Goal: Information Seeking & Learning: Get advice/opinions

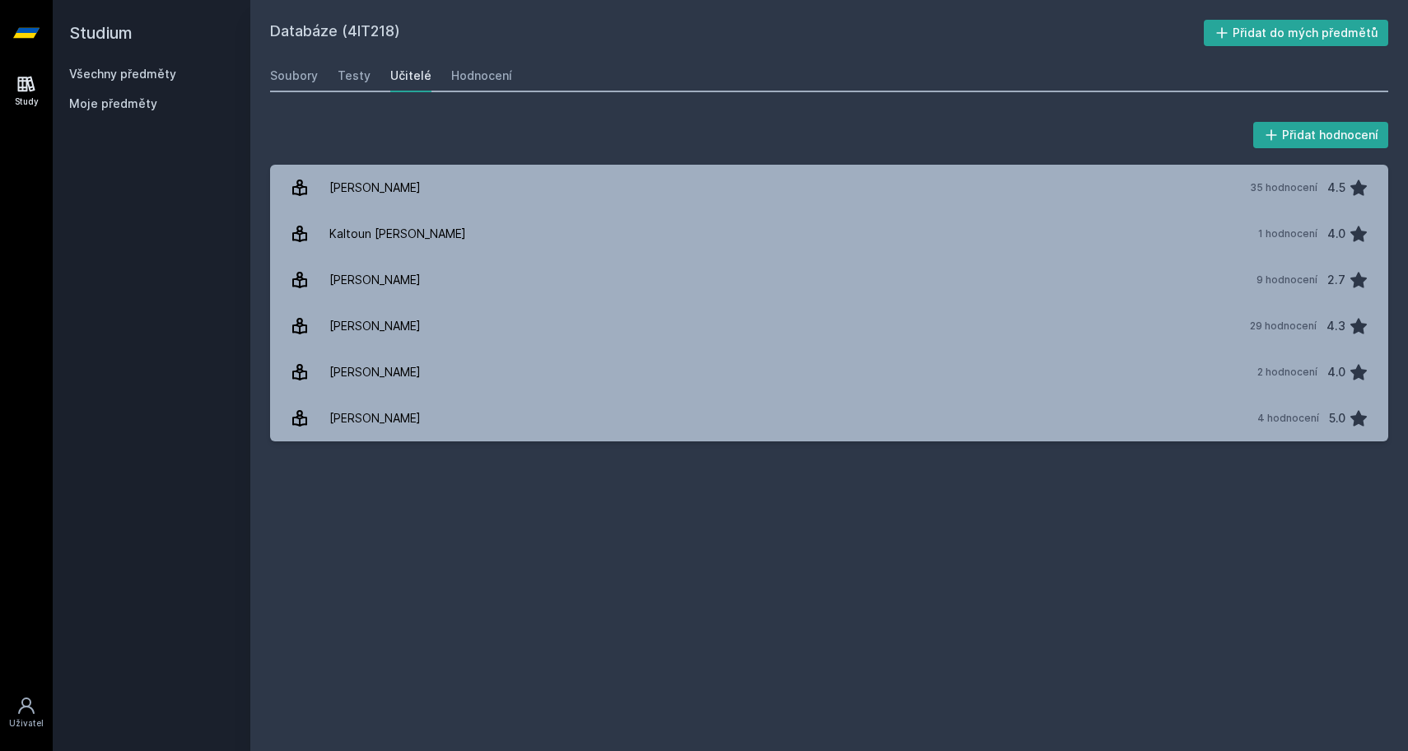
click at [156, 73] on link "Všechny předměty" at bounding box center [122, 74] width 107 height 14
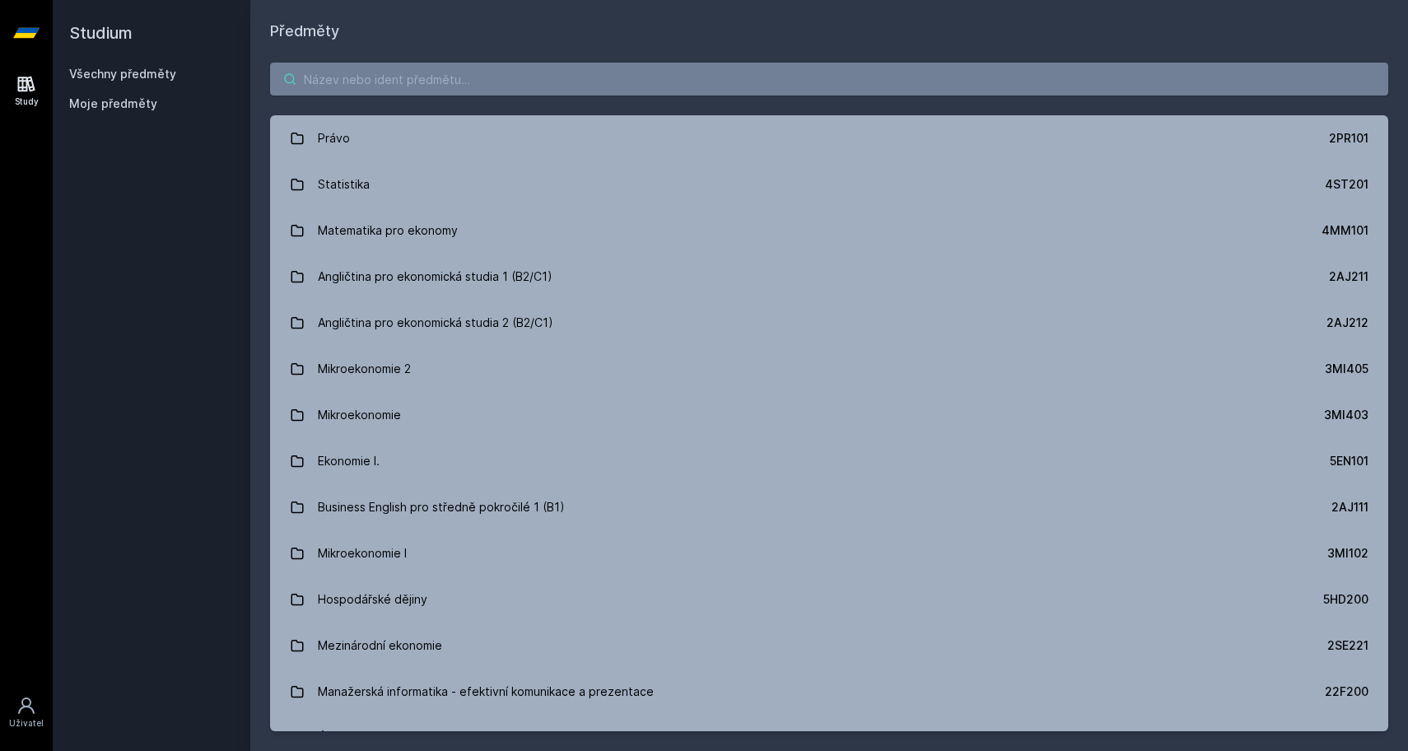
click at [504, 76] on input "search" at bounding box center [829, 79] width 1118 height 33
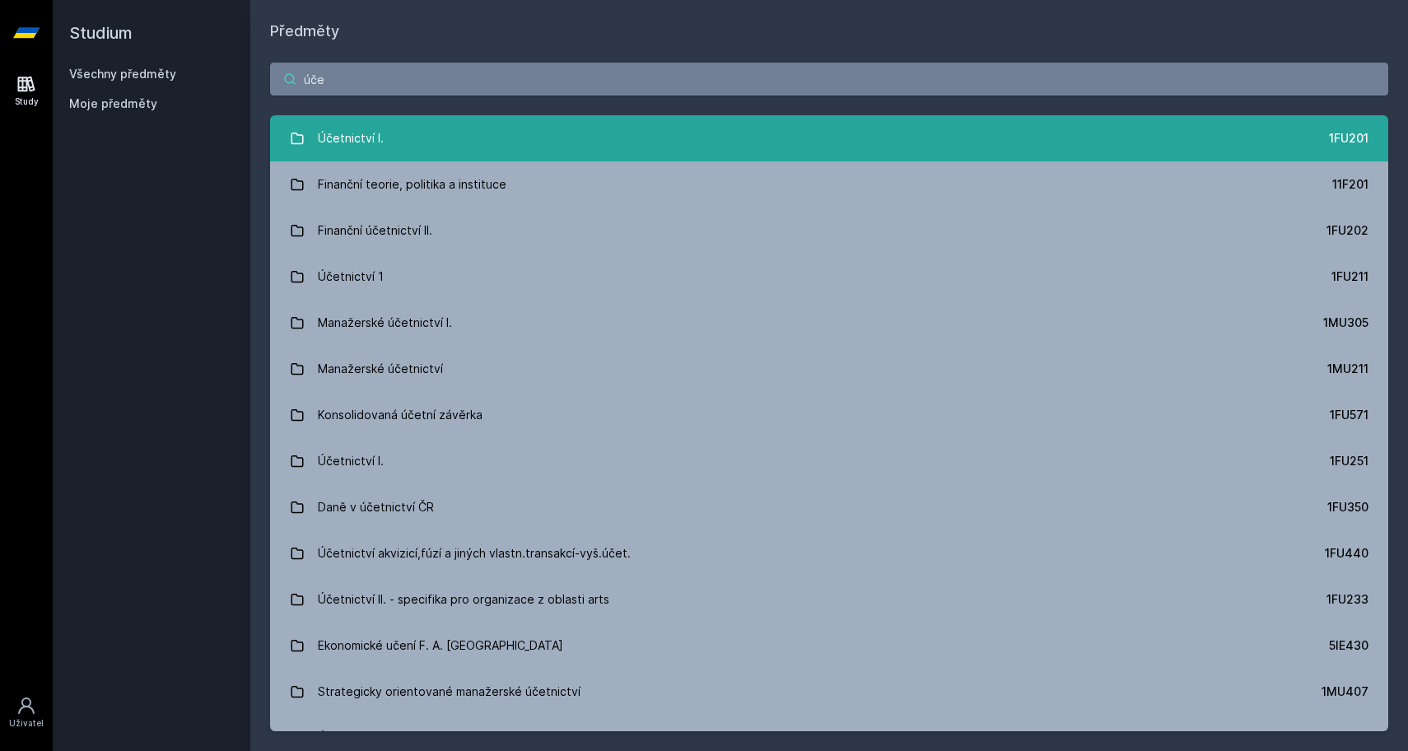
type input "úče"
click at [325, 138] on div "Účetnictví I." at bounding box center [351, 138] width 66 height 33
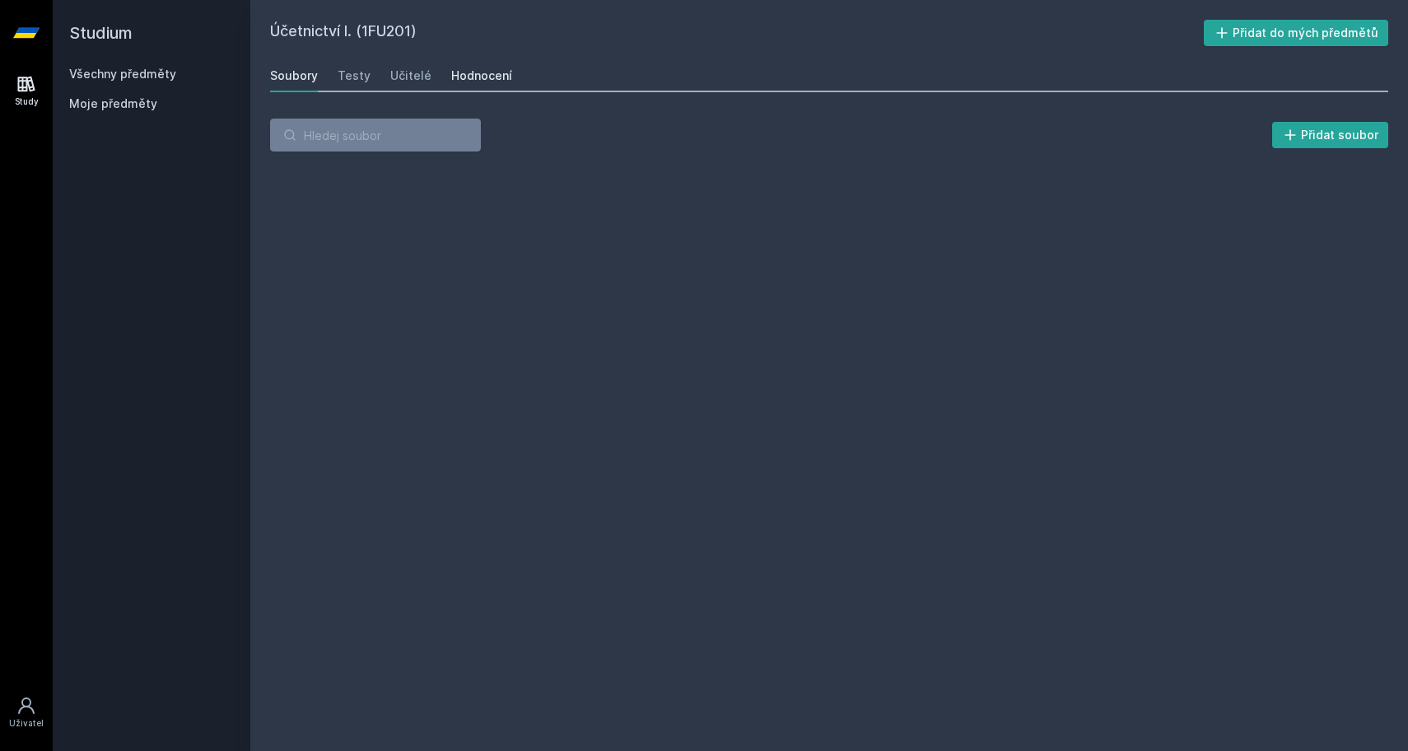
click at [470, 86] on link "Hodnocení" at bounding box center [481, 75] width 61 height 33
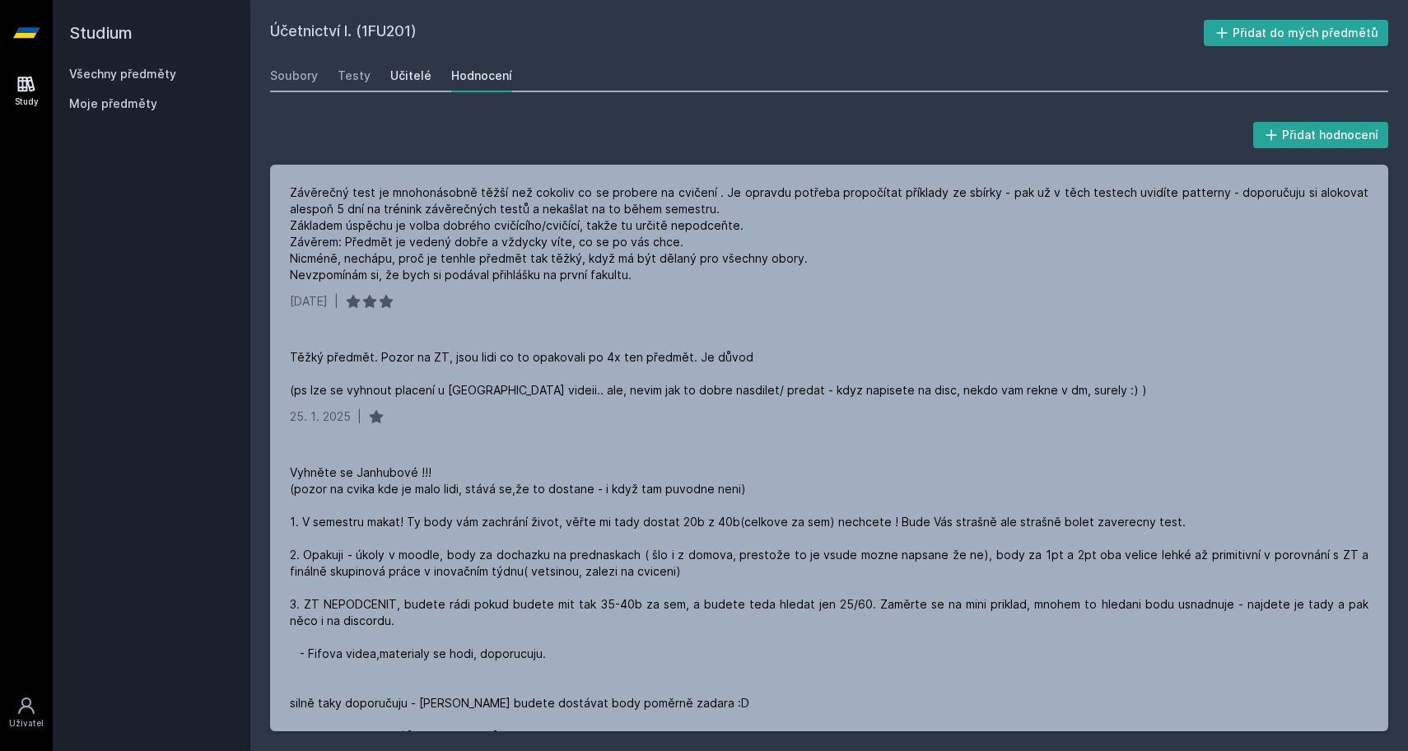
click at [399, 78] on div "Učitelé" at bounding box center [410, 76] width 41 height 16
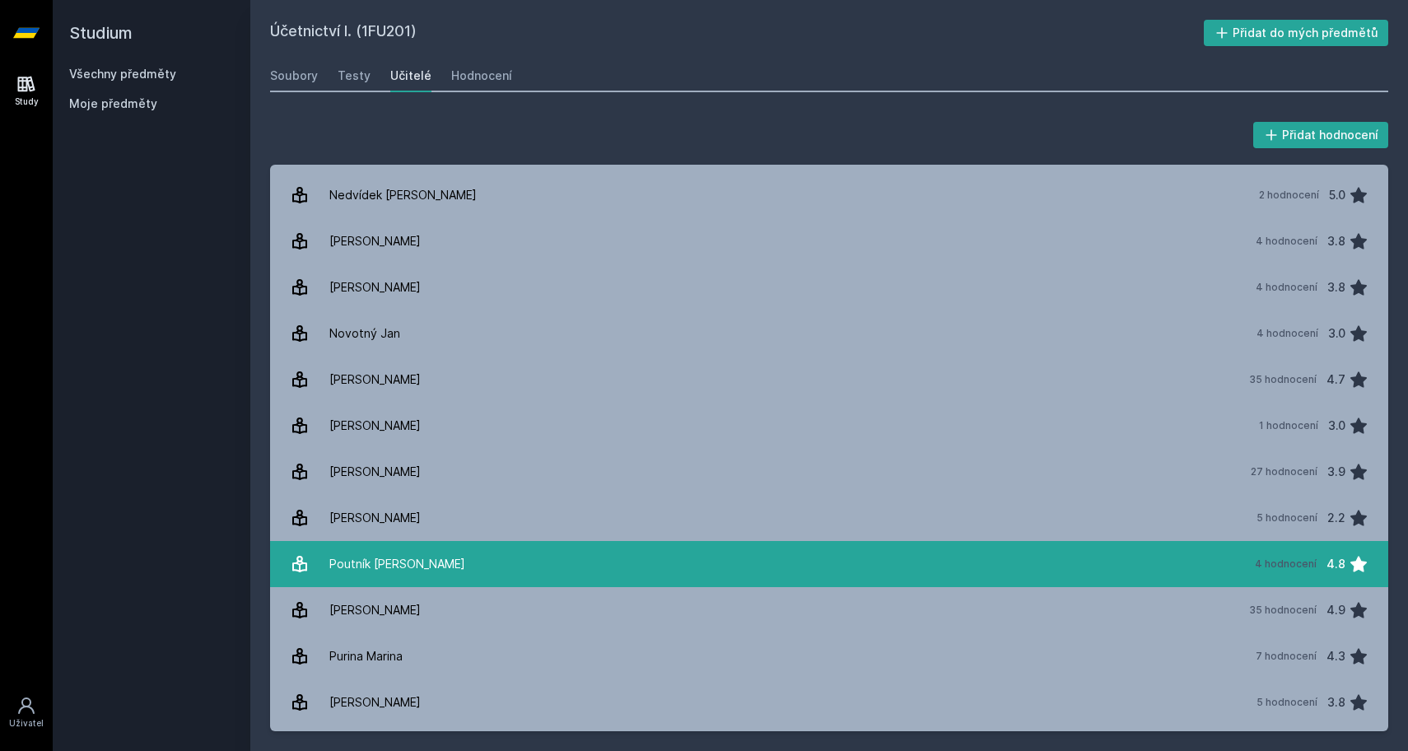
scroll to position [1505, 0]
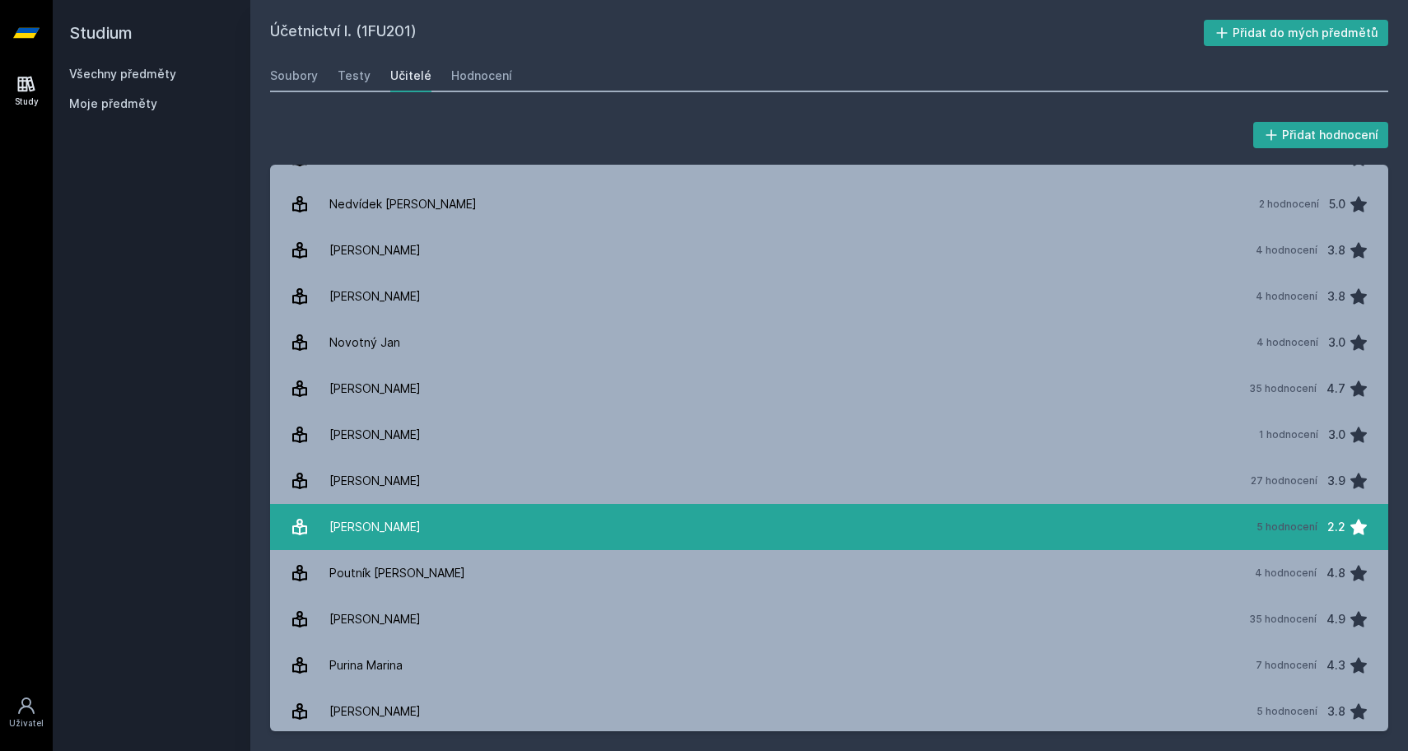
click at [376, 539] on div "[PERSON_NAME]" at bounding box center [374, 527] width 91 height 33
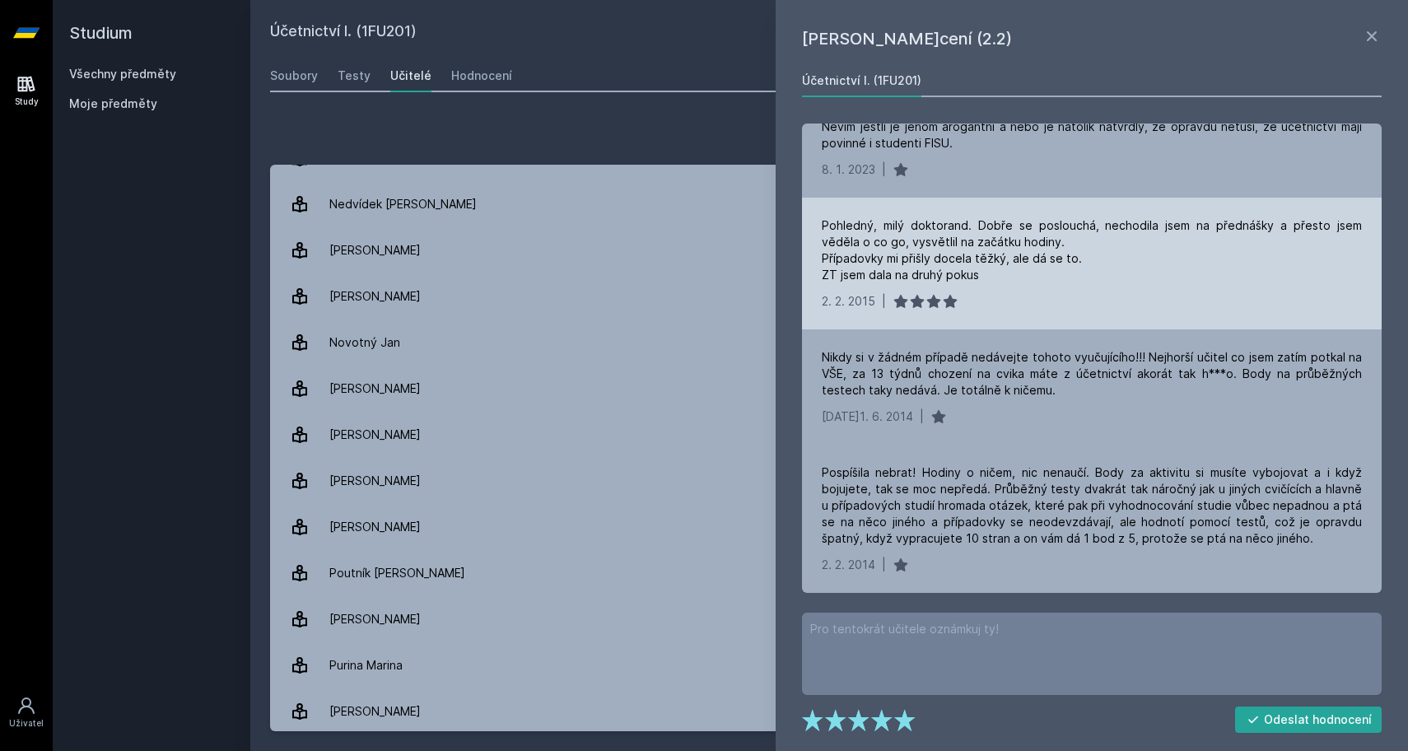
scroll to position [173, 0]
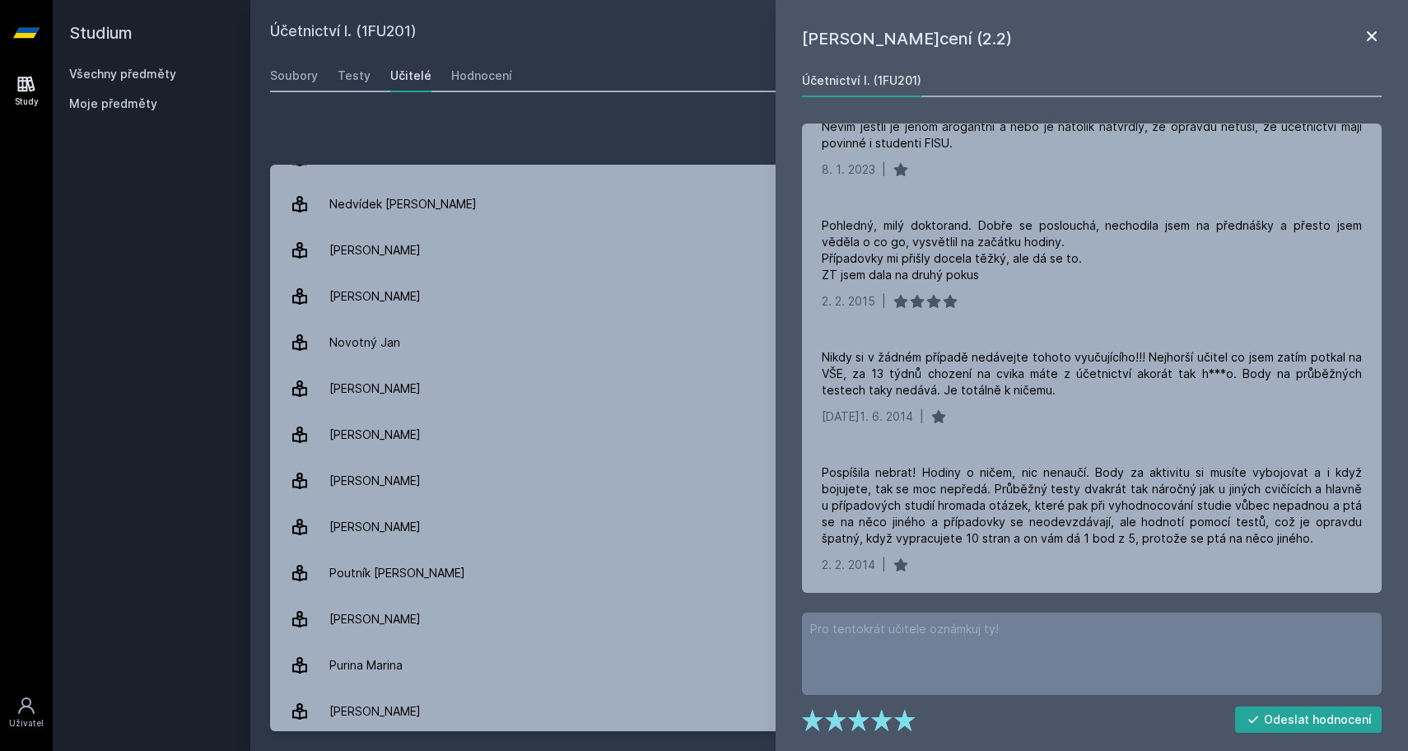
click at [1378, 39] on icon at bounding box center [1372, 36] width 20 height 20
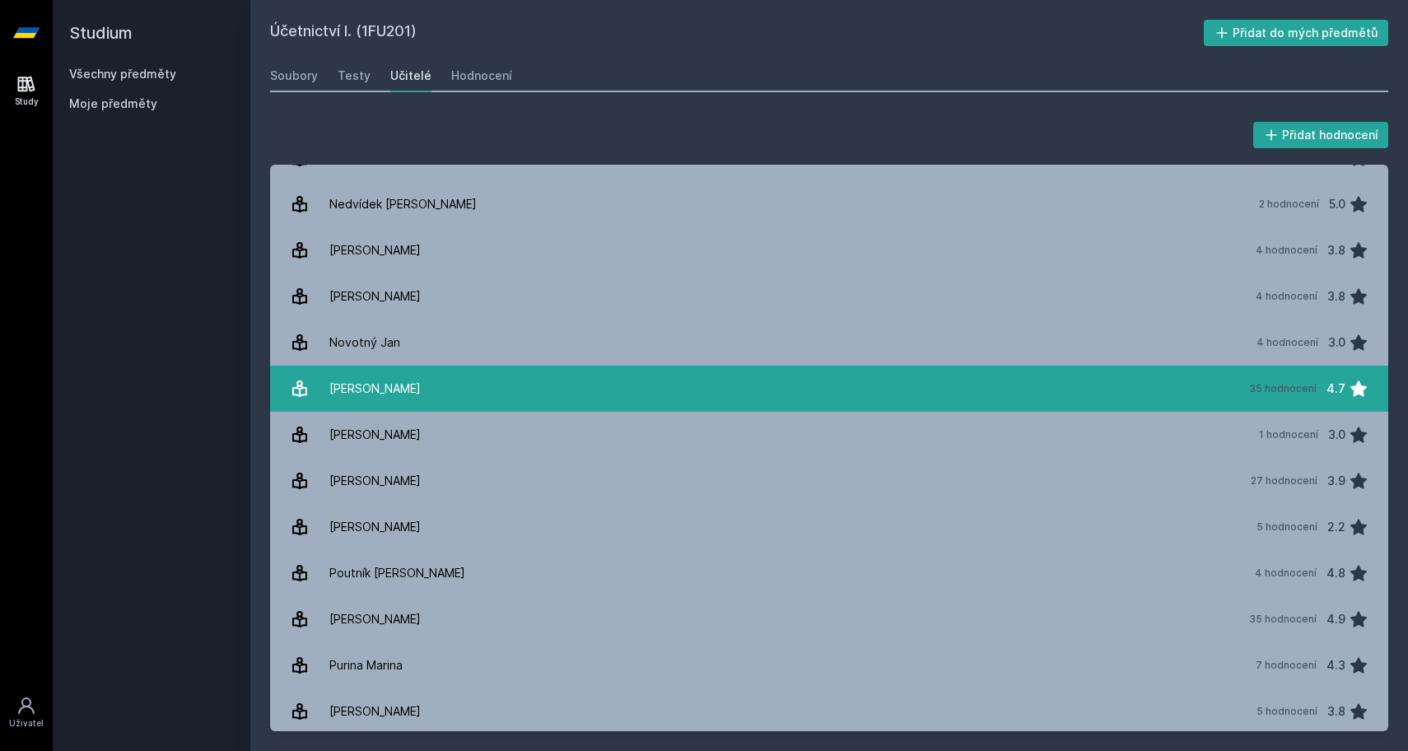
click at [455, 406] on link "Pelák Jiří 35 hodnocení 4.7" at bounding box center [829, 389] width 1118 height 46
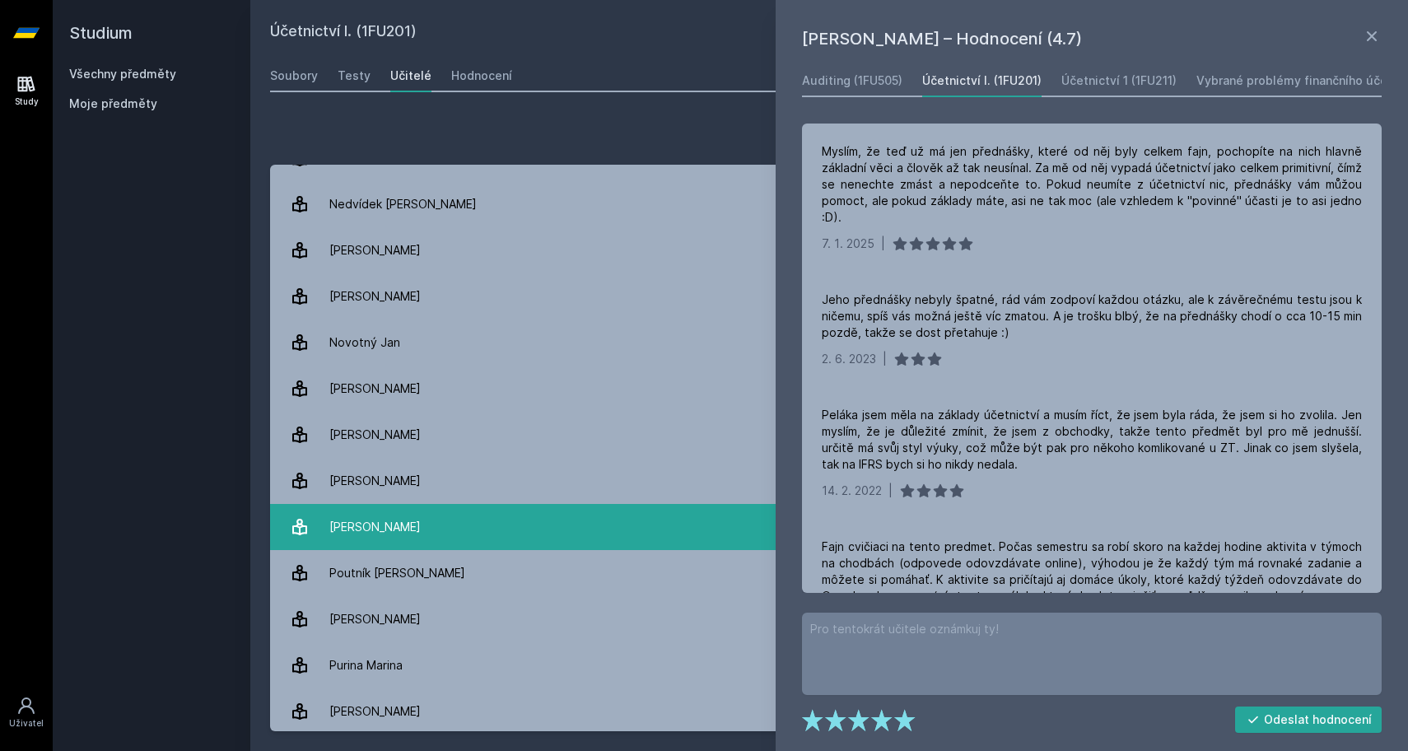
click at [468, 520] on link "[PERSON_NAME] 5 hodnocení 2.2" at bounding box center [829, 527] width 1118 height 46
click at [508, 518] on link "[PERSON_NAME] 5 hodnocení 2.2" at bounding box center [829, 527] width 1118 height 46
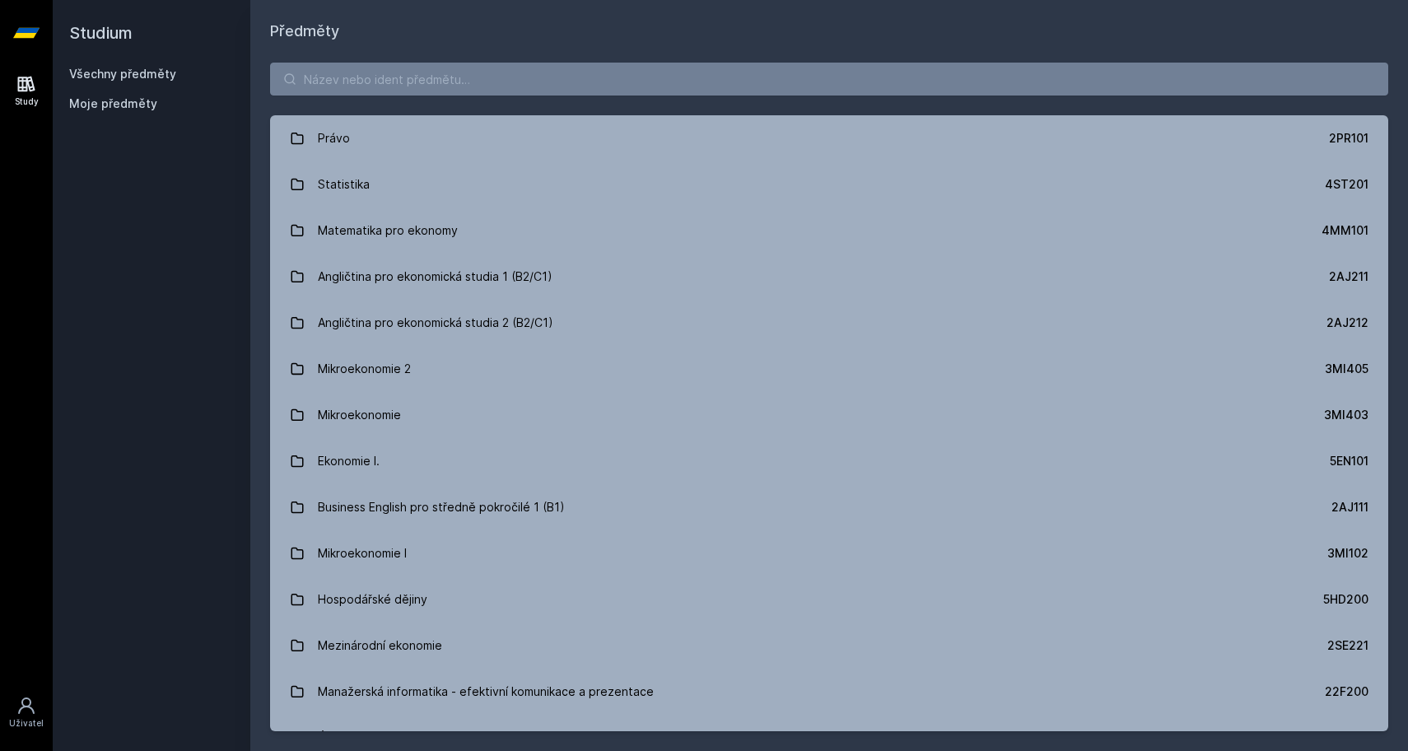
click at [422, 103] on div "Právo 2PR101 Statistika 4ST201 Matematika pro ekonomy 4MM101 Angličtina pro eko…" at bounding box center [829, 397] width 1158 height 708
click at [433, 87] on input "search" at bounding box center [829, 79] width 1118 height 33
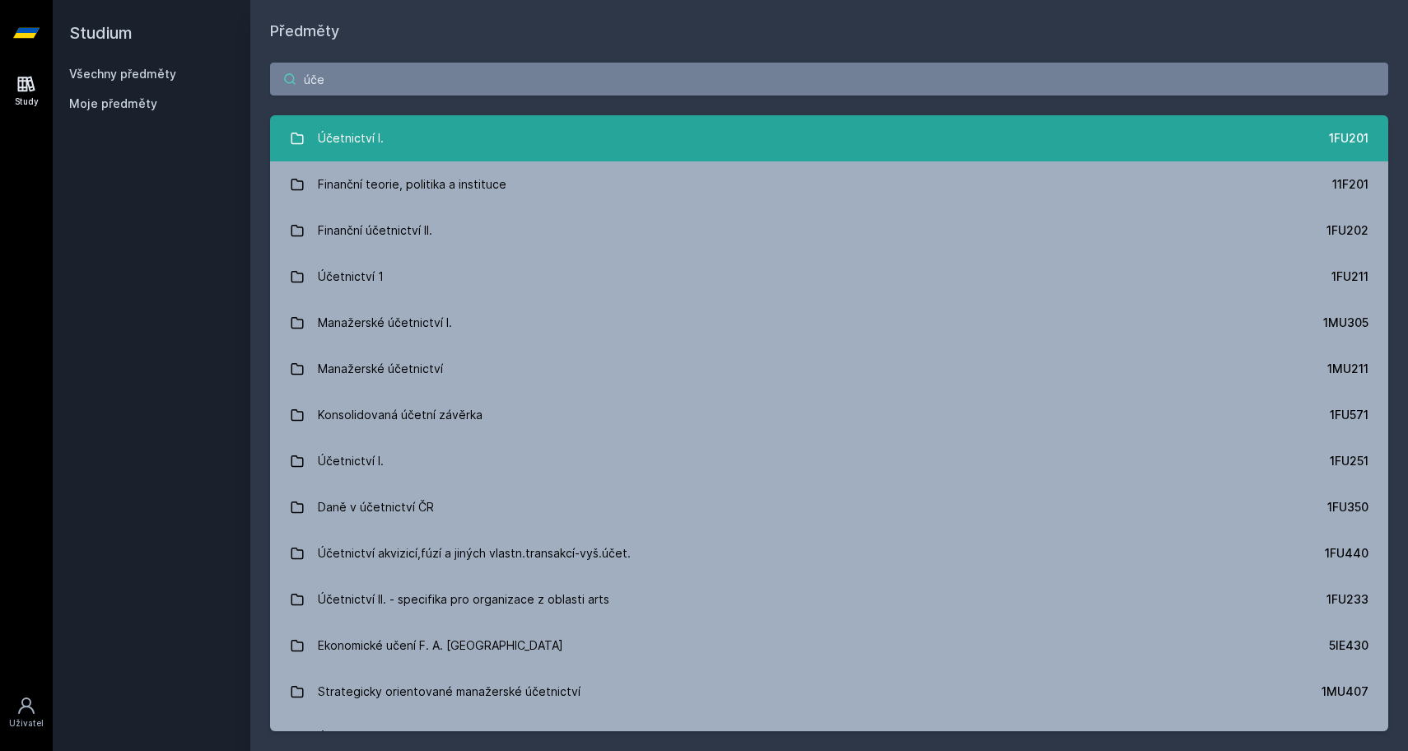
type input "úče"
click at [340, 146] on div "Účetnictví I." at bounding box center [351, 138] width 66 height 33
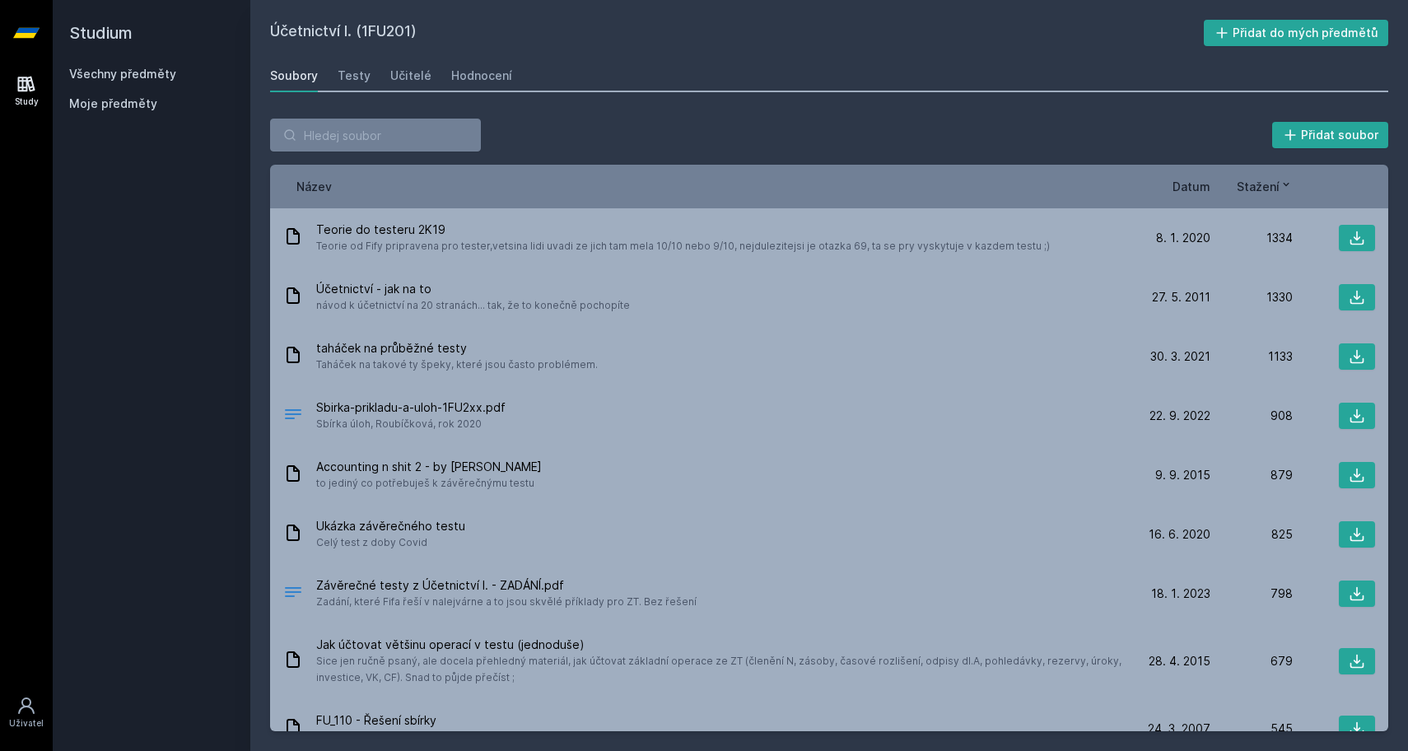
click at [1196, 190] on span "Datum" at bounding box center [1192, 186] width 38 height 17
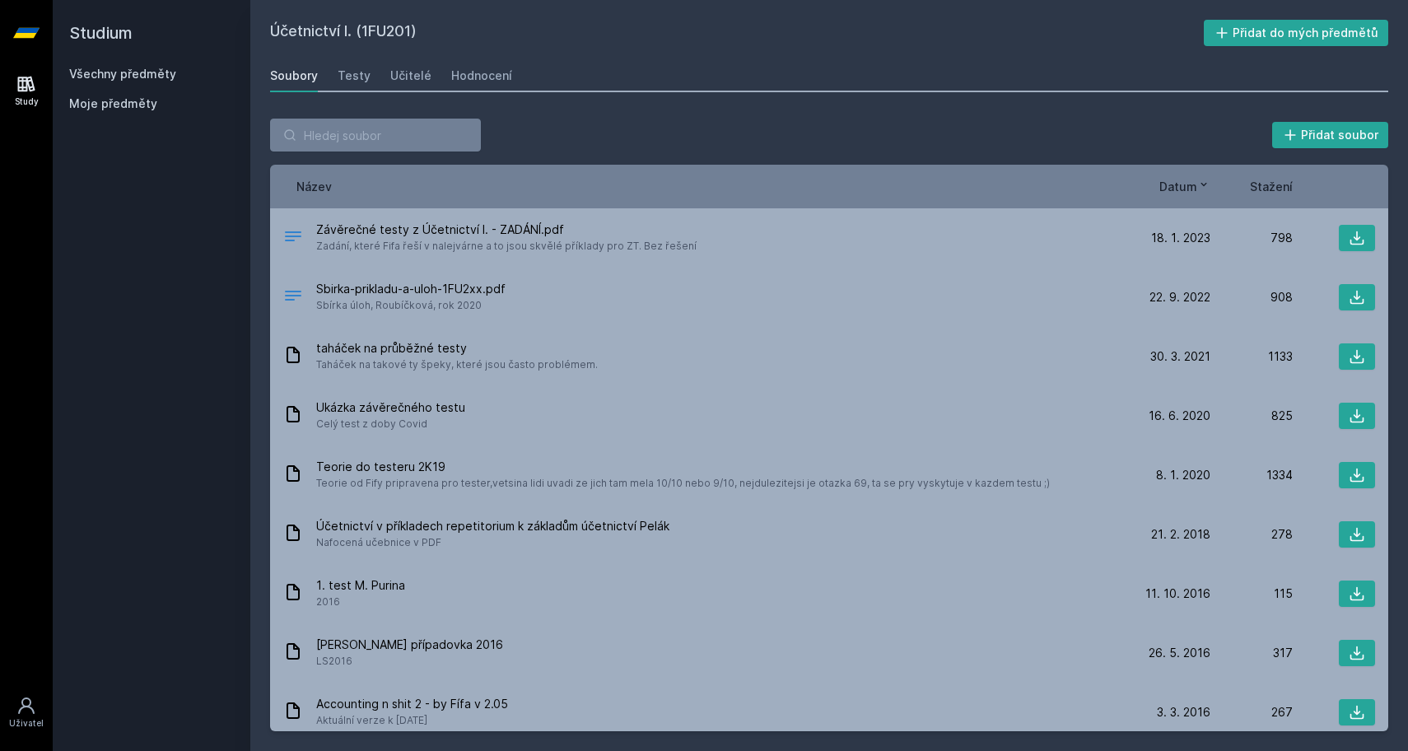
click at [1196, 190] on span "Datum" at bounding box center [1179, 186] width 38 height 17
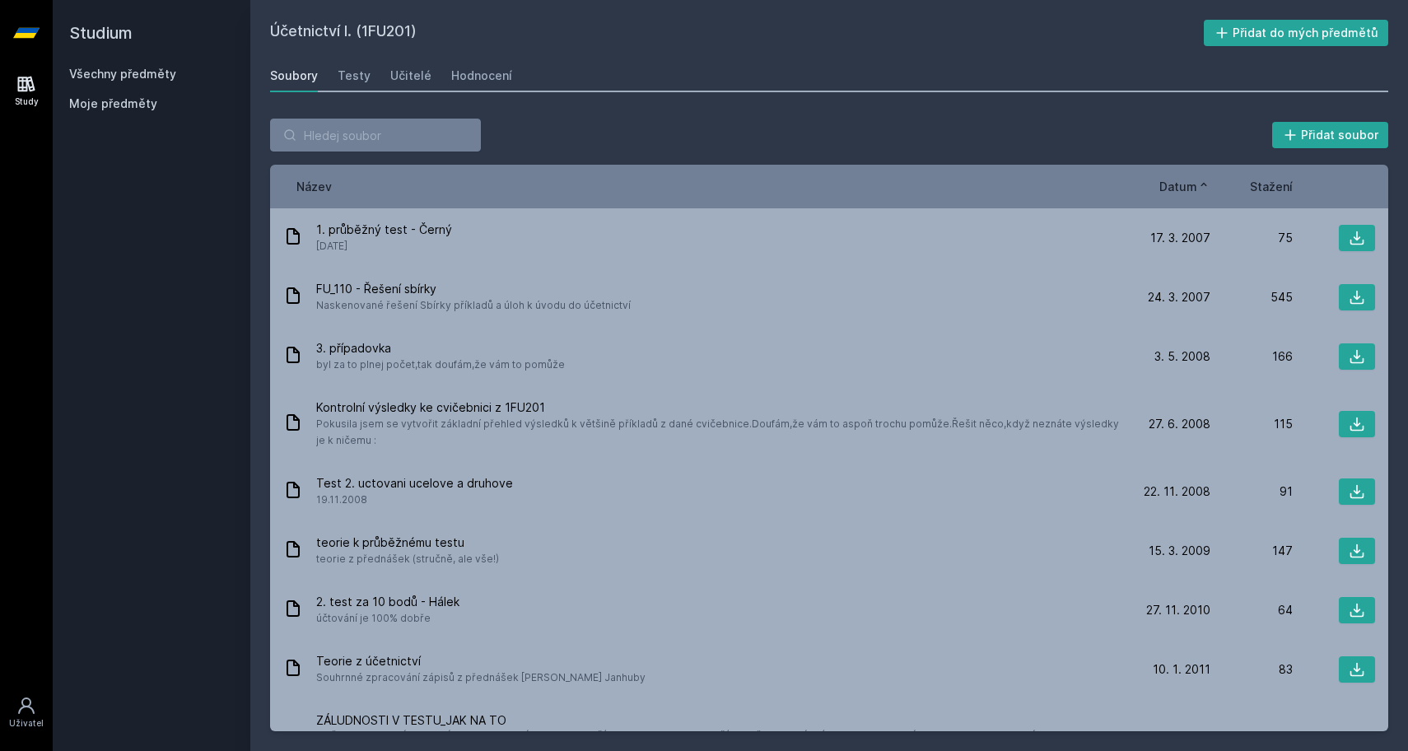
click at [1196, 190] on span "Datum" at bounding box center [1179, 186] width 38 height 17
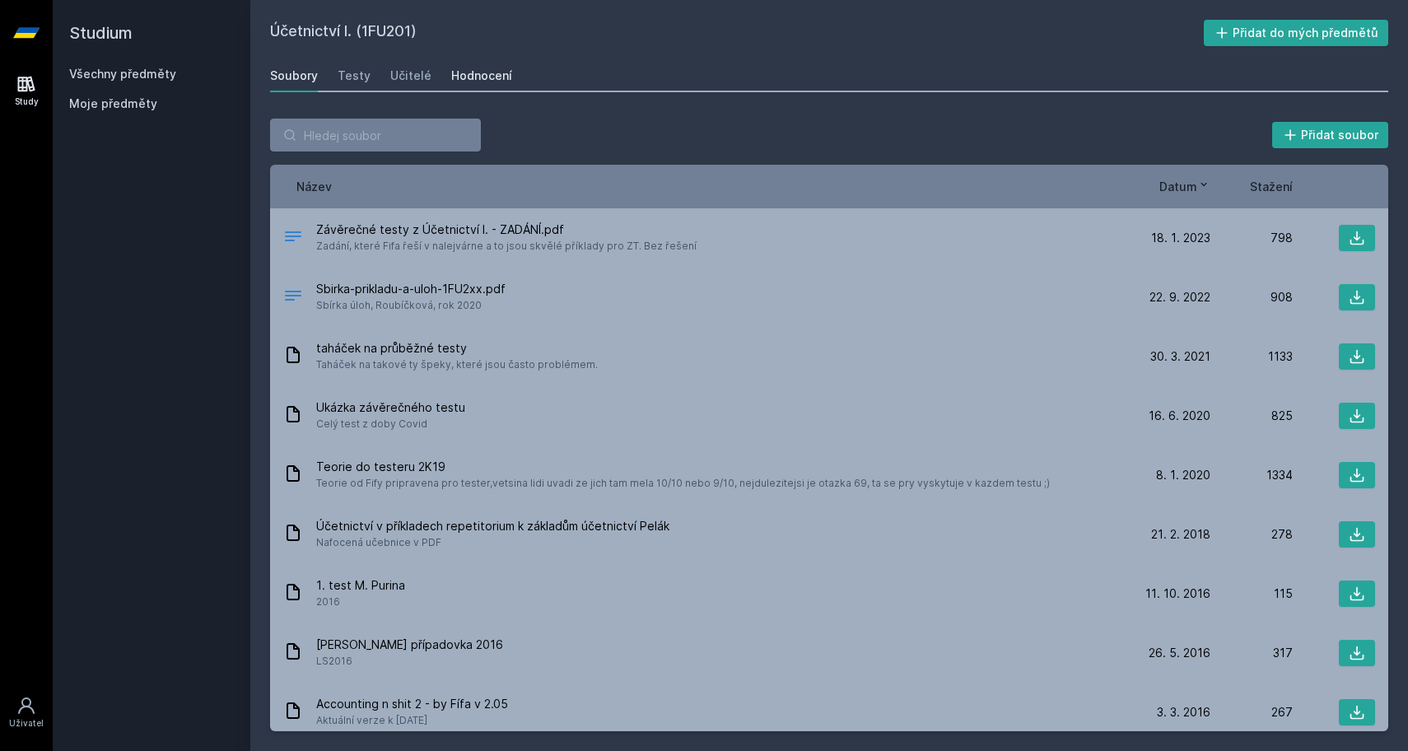
click at [460, 82] on div "Hodnocení" at bounding box center [481, 76] width 61 height 16
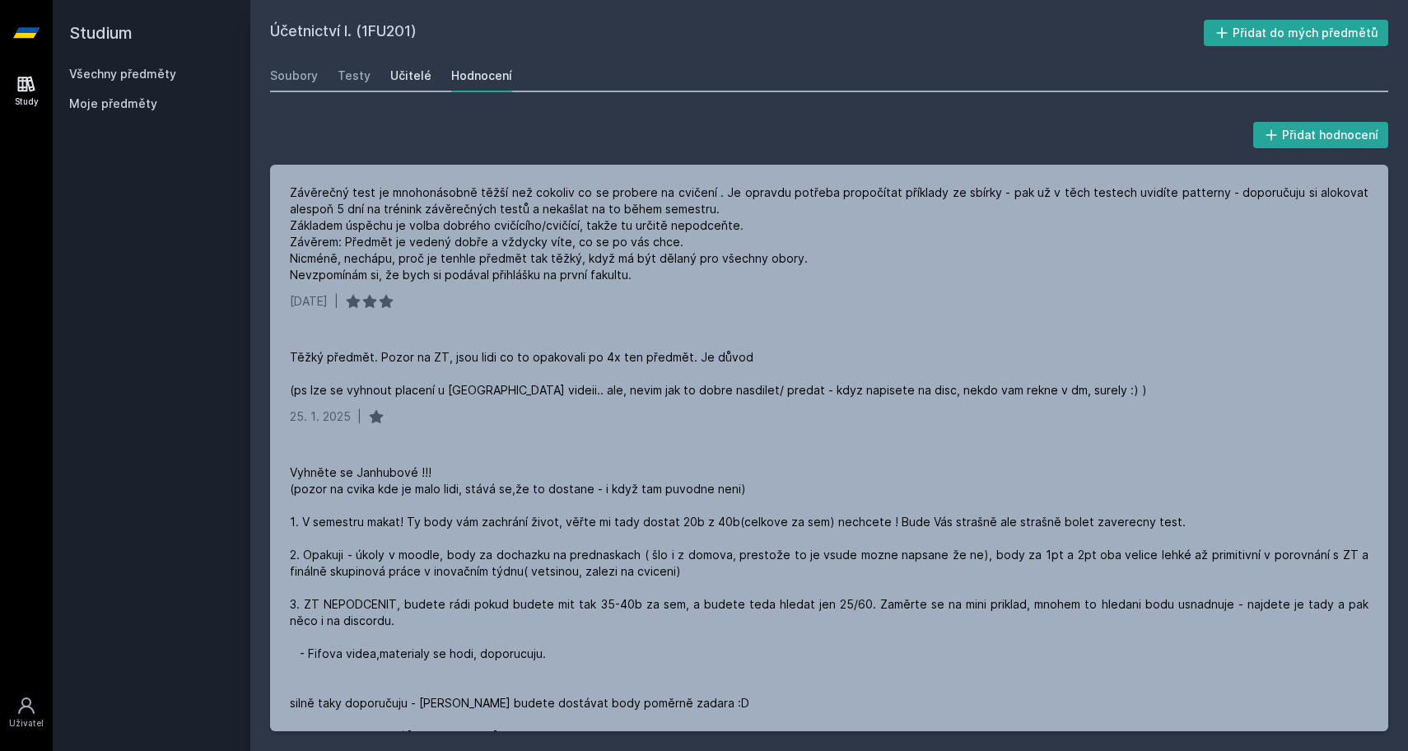
click at [406, 84] on link "Učitelé" at bounding box center [410, 75] width 41 height 33
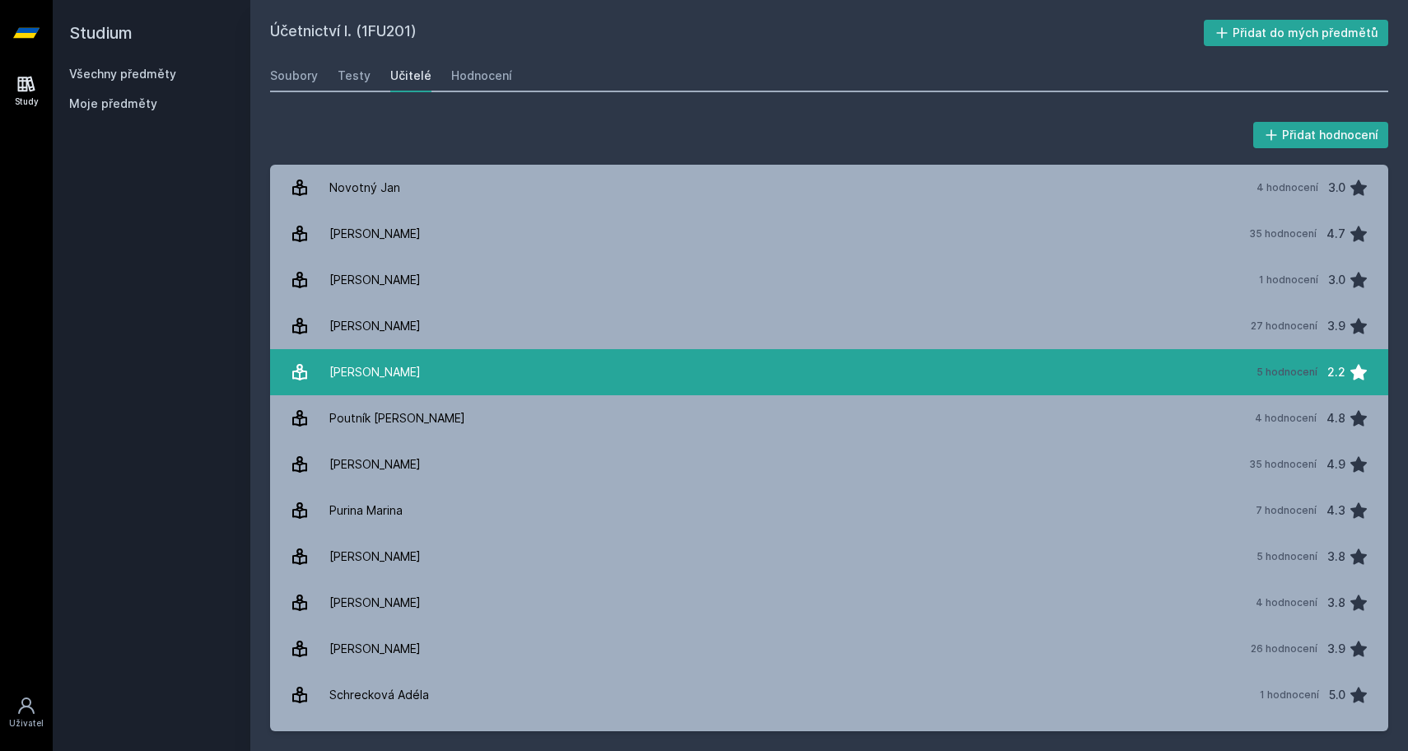
scroll to position [1662, 0]
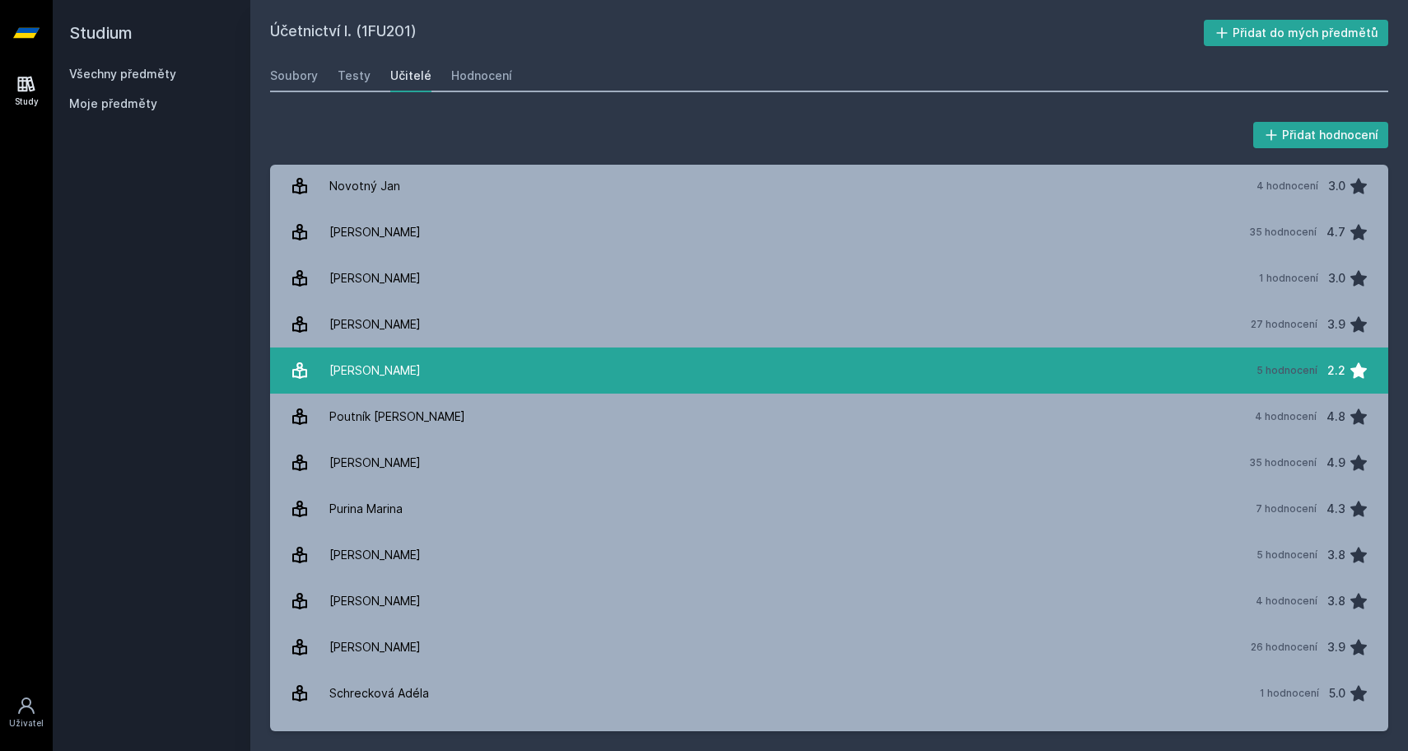
click at [415, 352] on link "[PERSON_NAME] 5 hodnocení 2.2" at bounding box center [829, 371] width 1118 height 46
